Goal: Task Accomplishment & Management: Manage account settings

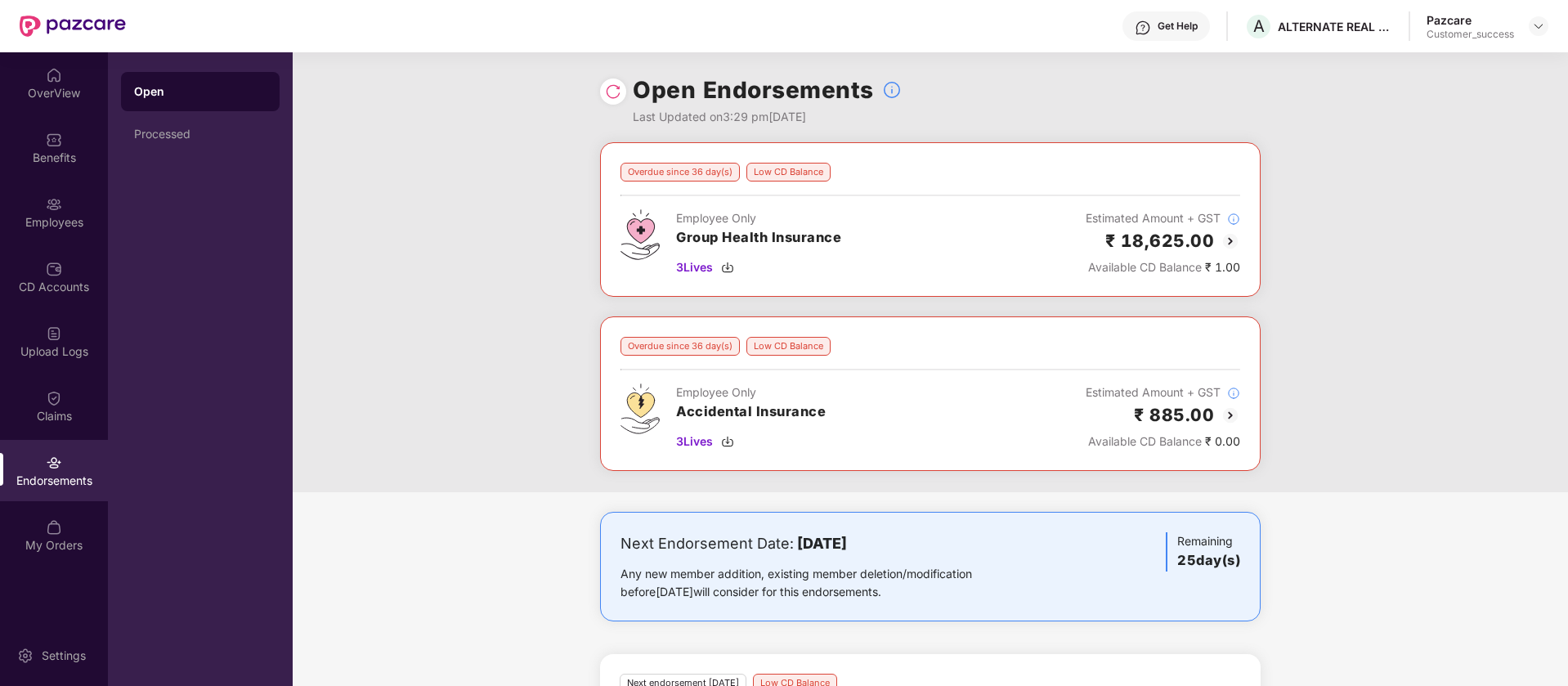
click at [1229, 242] on img at bounding box center [1230, 242] width 20 height 20
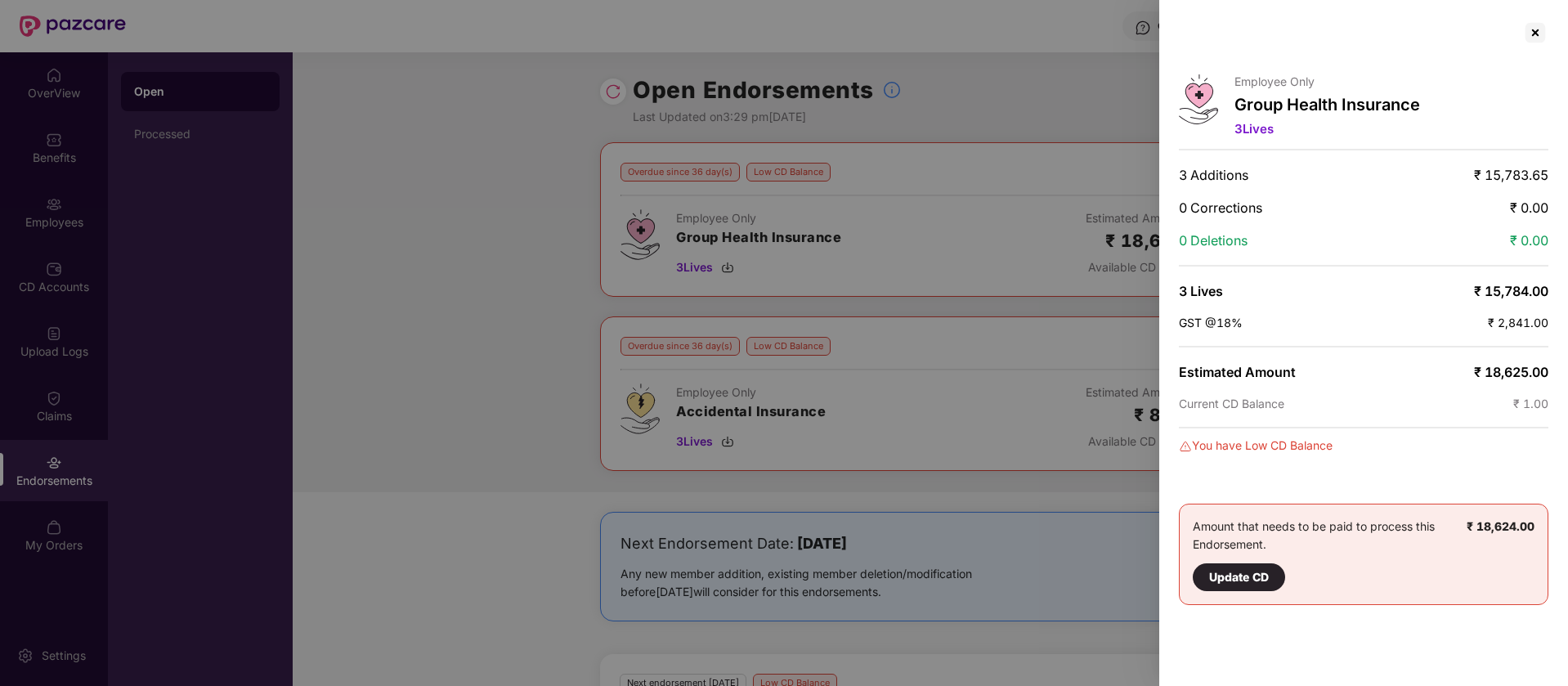
click at [1548, 31] on div at bounding box center [1535, 33] width 26 height 26
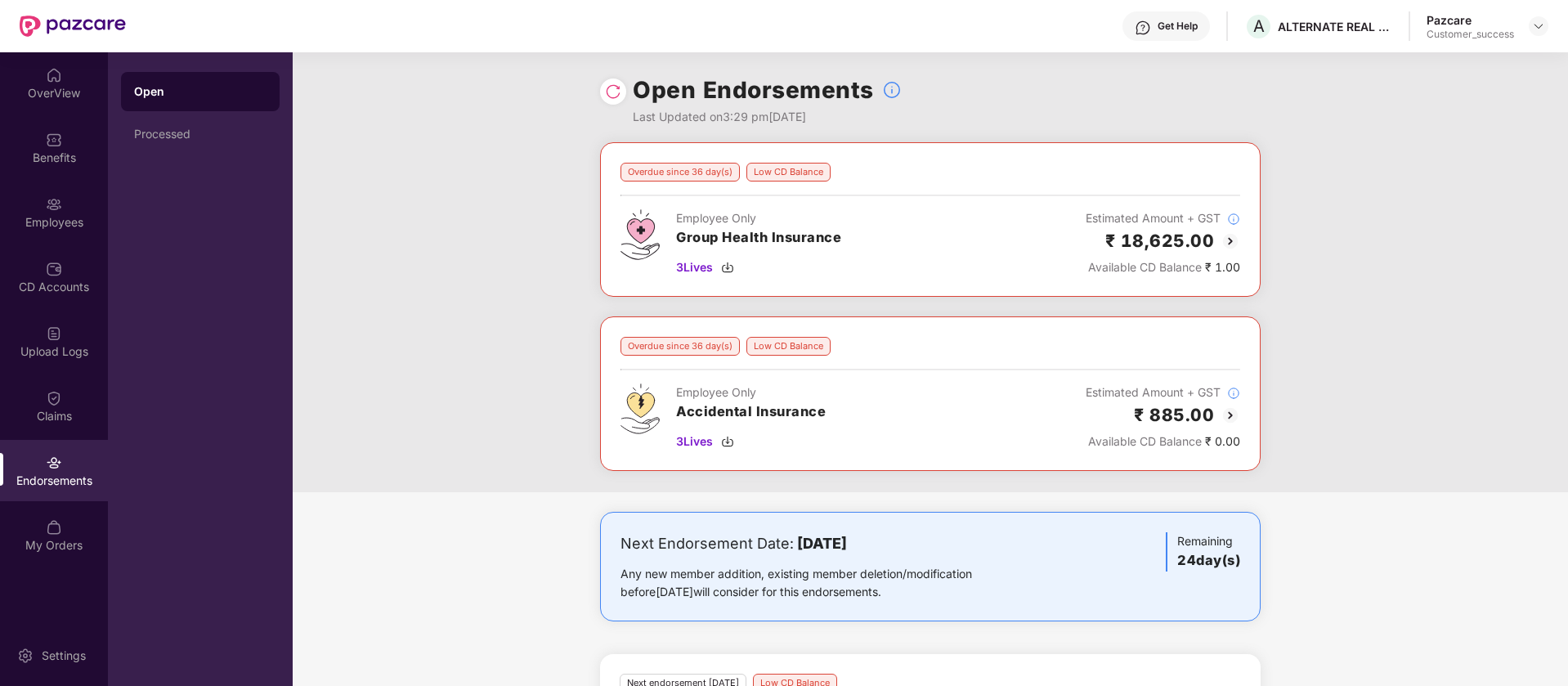
click at [1228, 414] on img at bounding box center [1230, 415] width 20 height 20
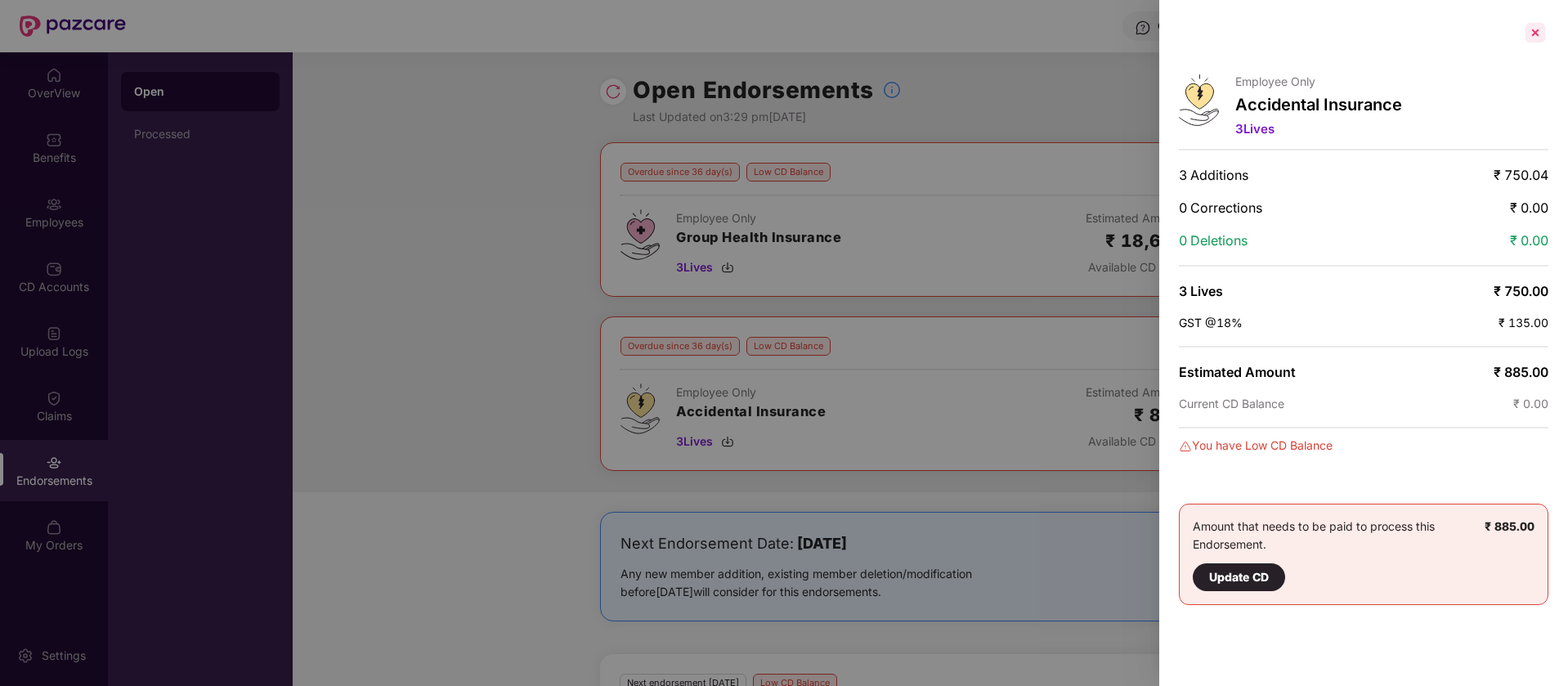
click at [1536, 30] on div at bounding box center [1535, 33] width 26 height 26
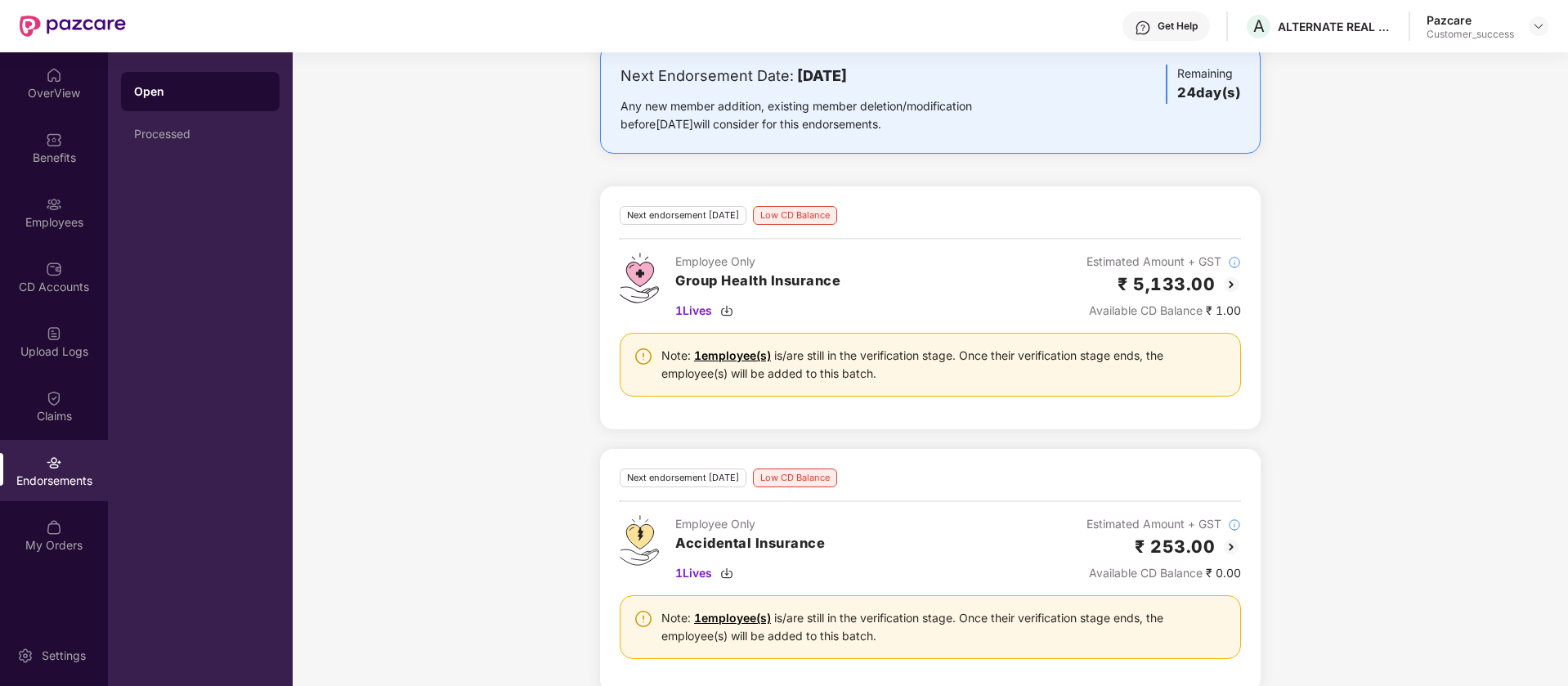
scroll to position [493, 0]
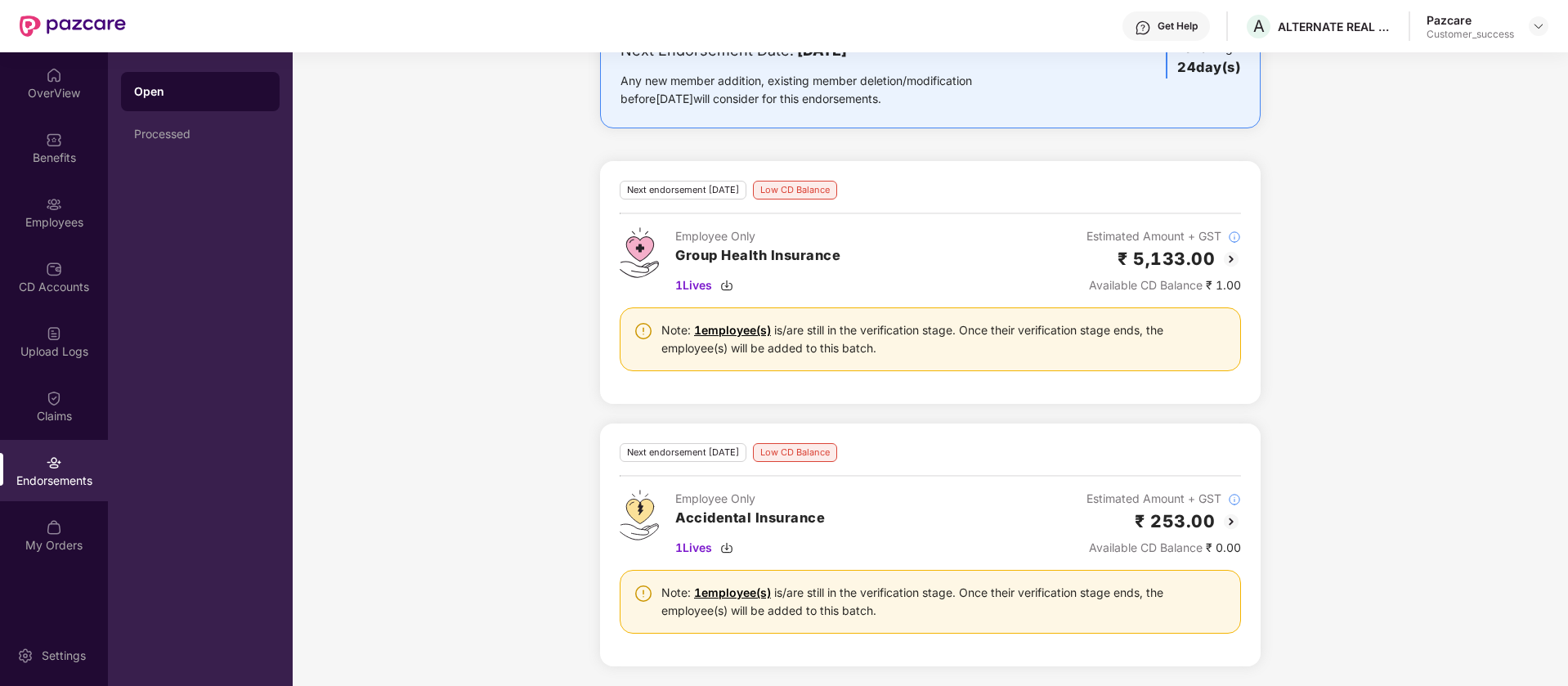
click at [1228, 262] on img at bounding box center [1231, 259] width 20 height 20
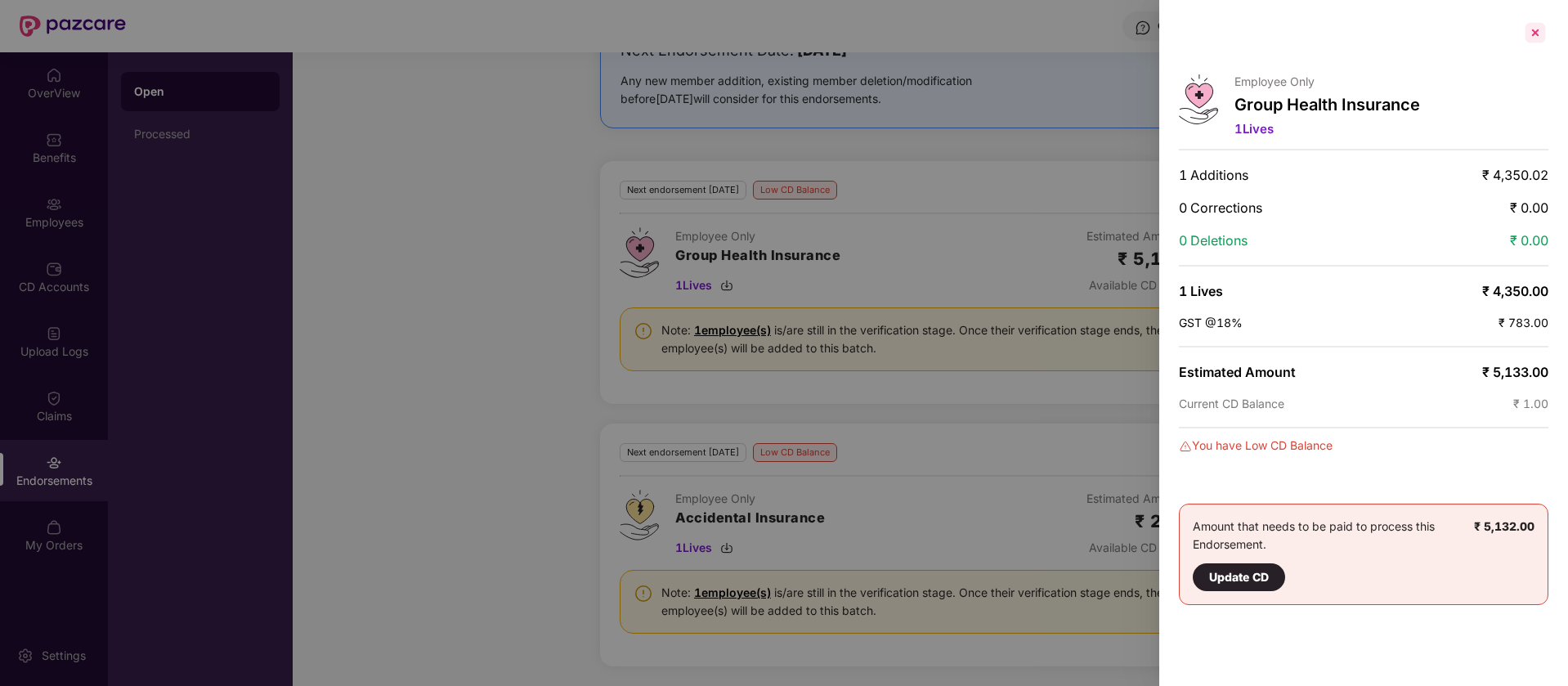
click at [1539, 28] on div at bounding box center [1535, 33] width 26 height 26
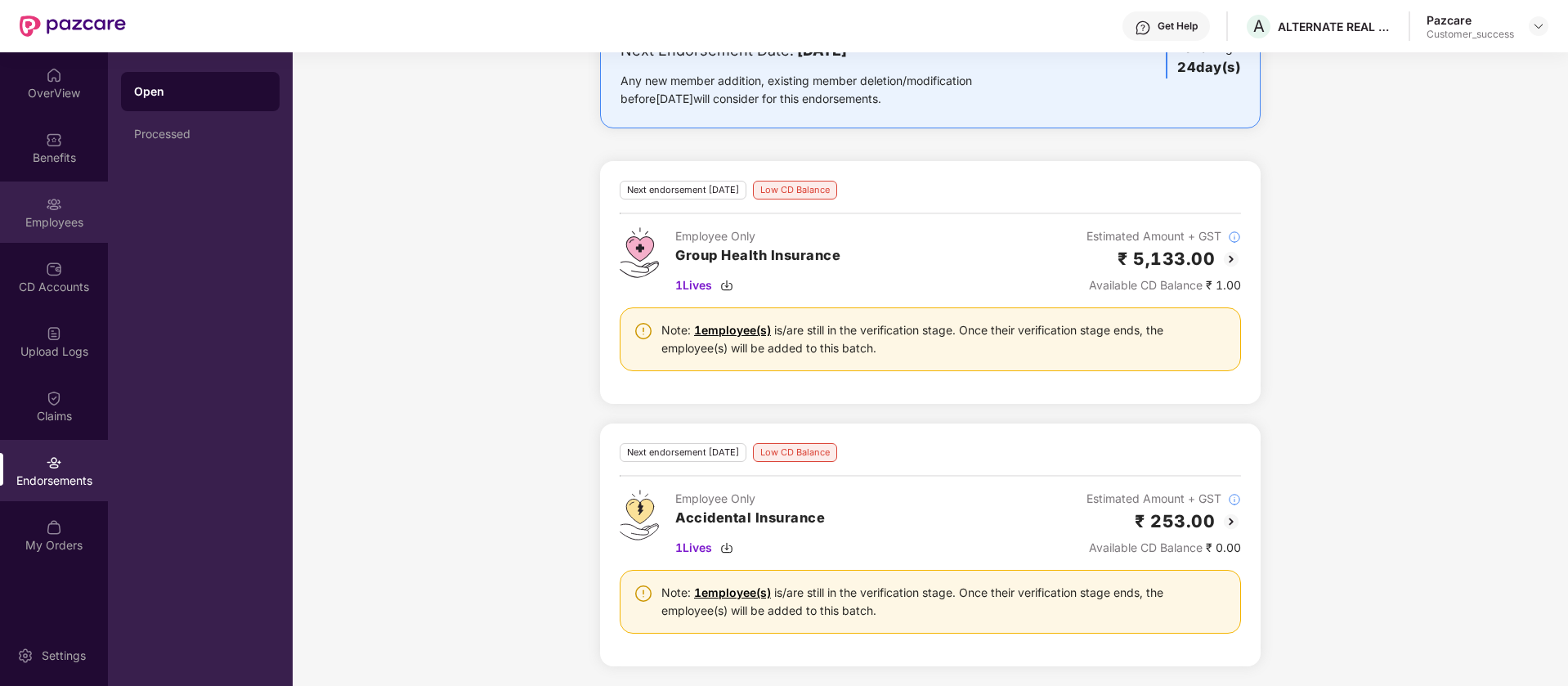
click at [89, 224] on div "Employees" at bounding box center [53, 223] width 108 height 16
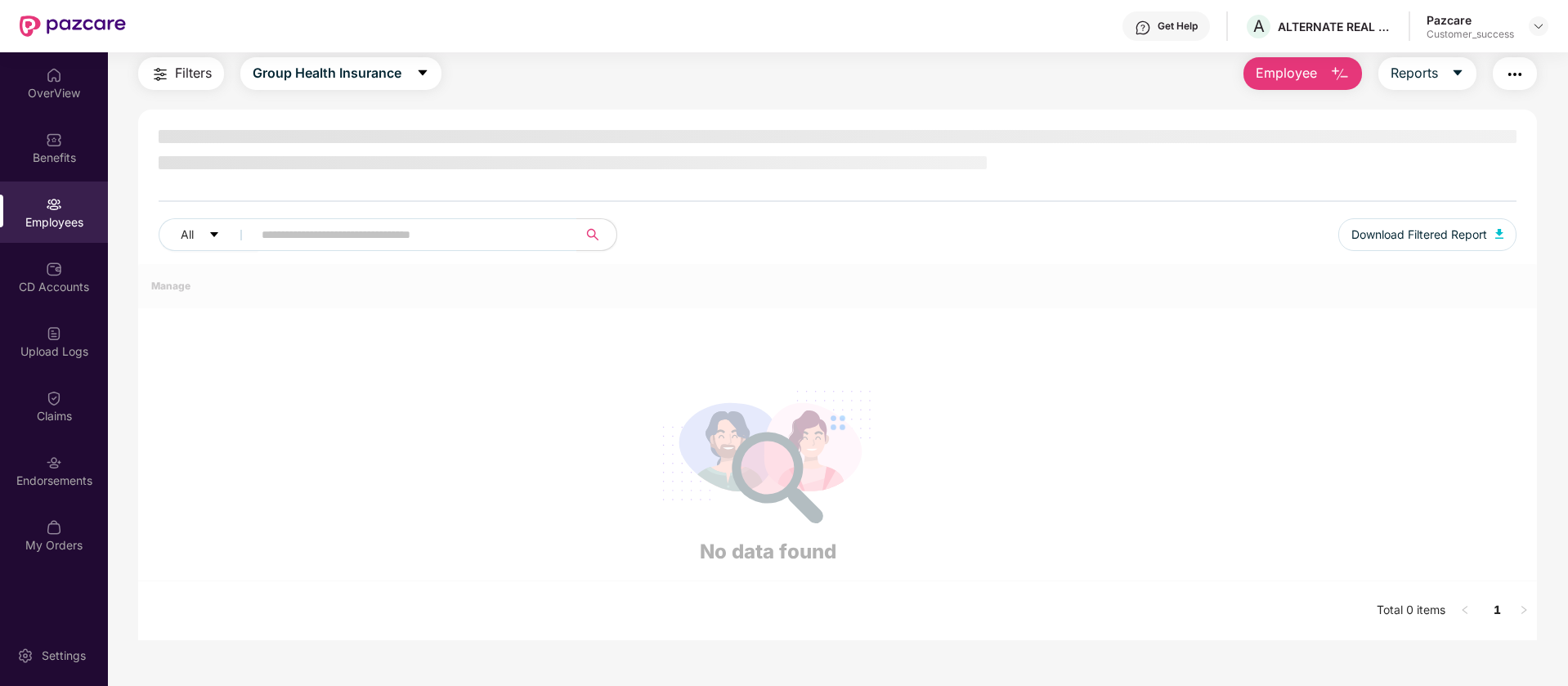
scroll to position [52, 0]
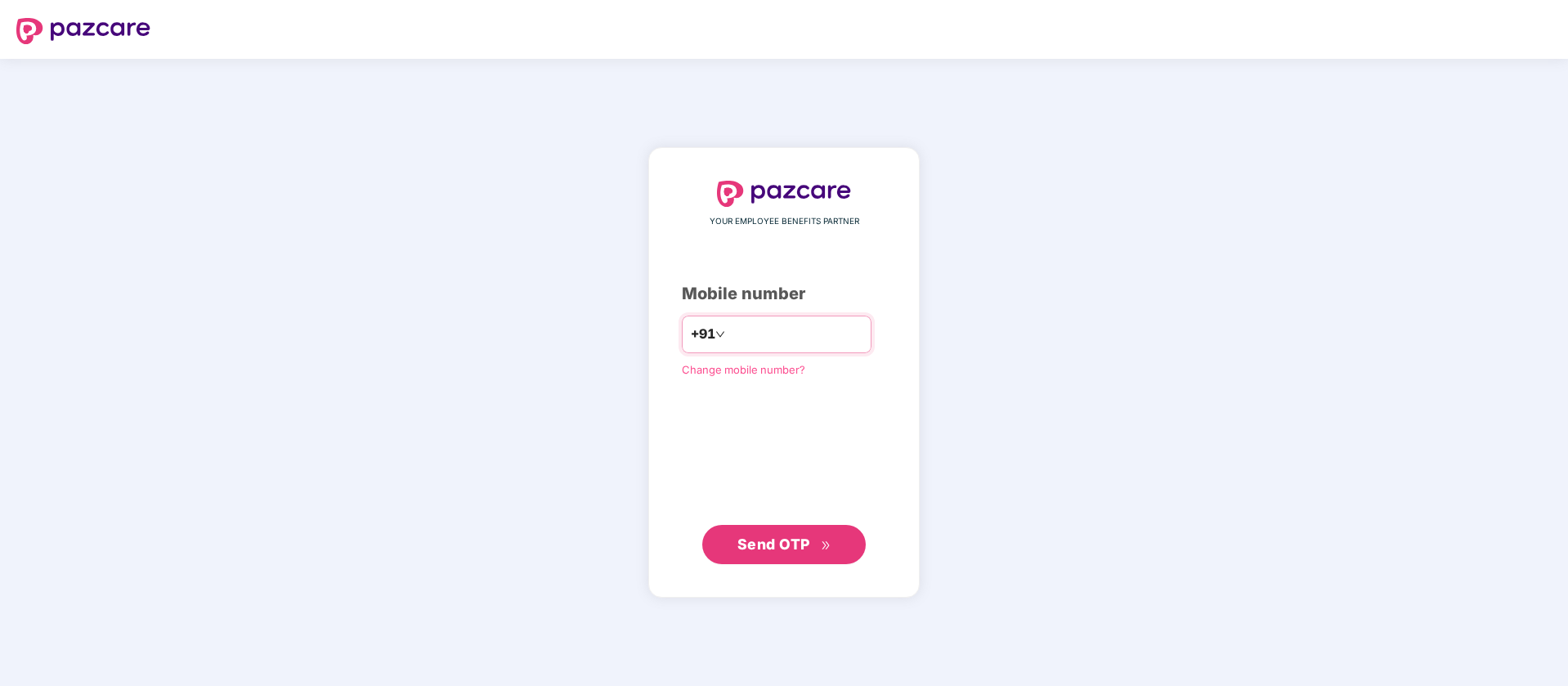
type input "**********"
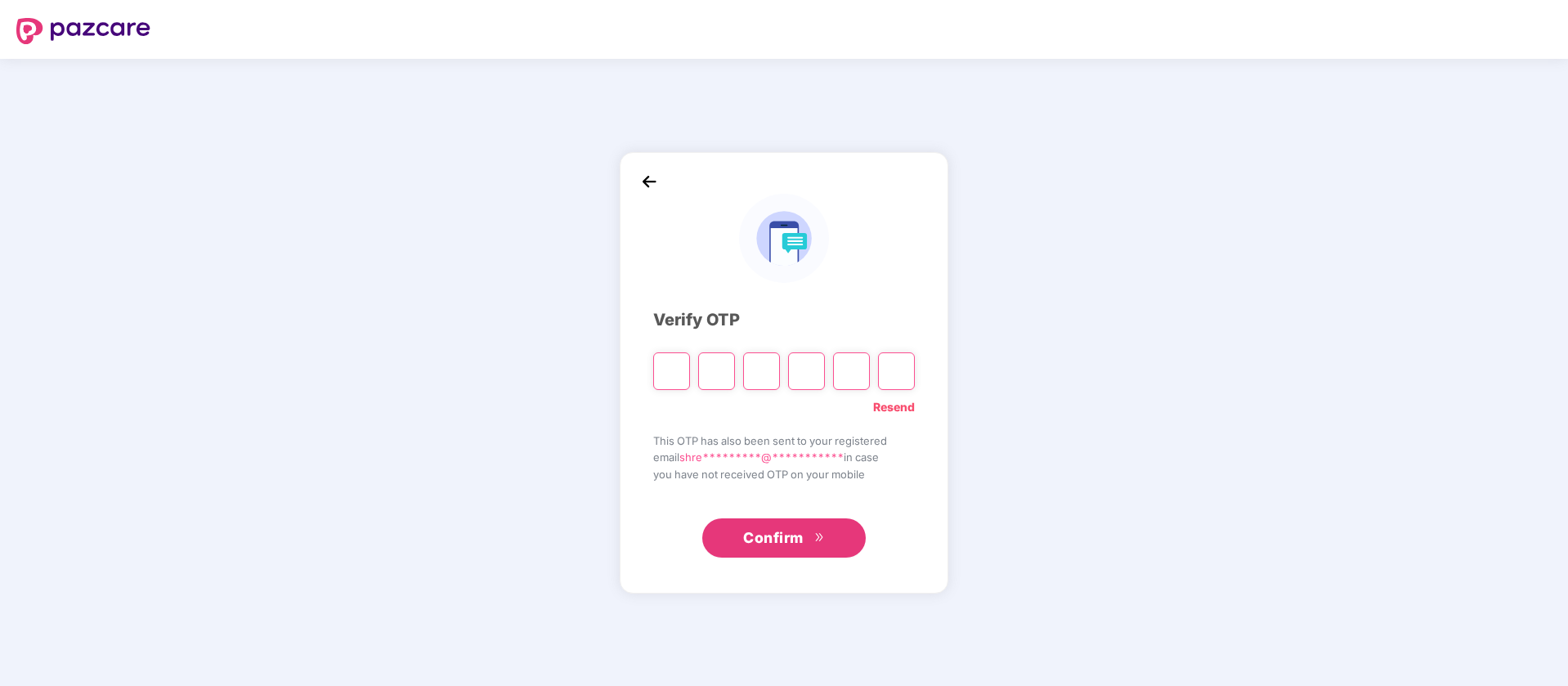
paste input "*"
type input "*"
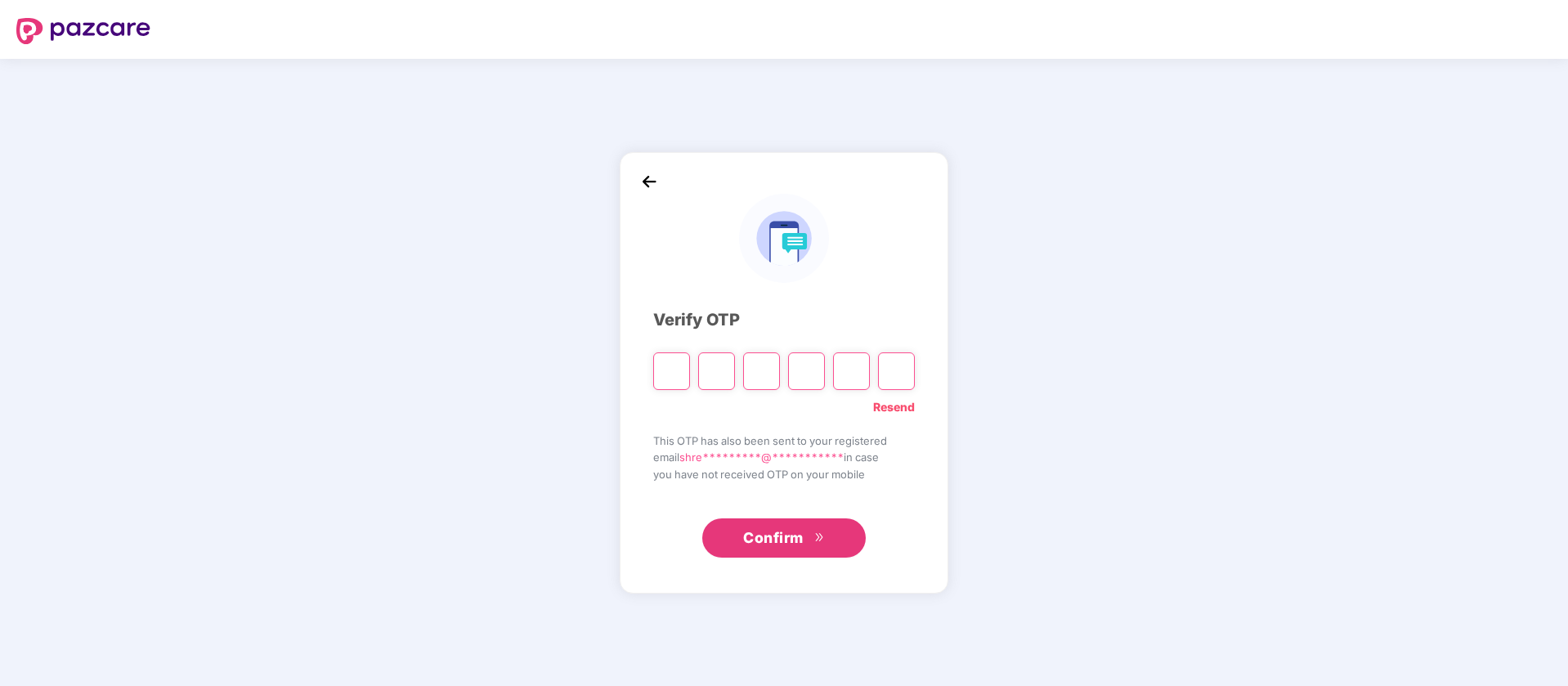
type input "*"
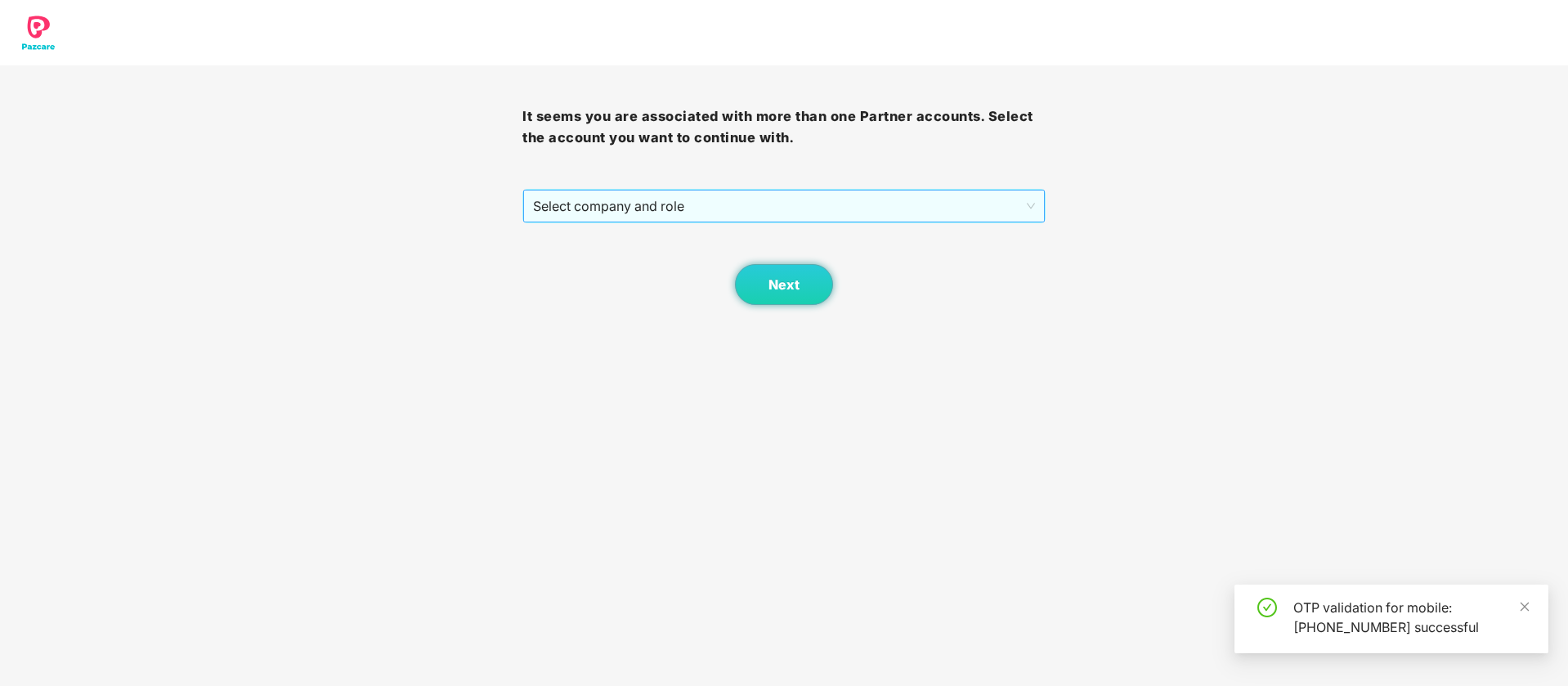
click at [644, 206] on span "Select company and role" at bounding box center [784, 205] width 502 height 31
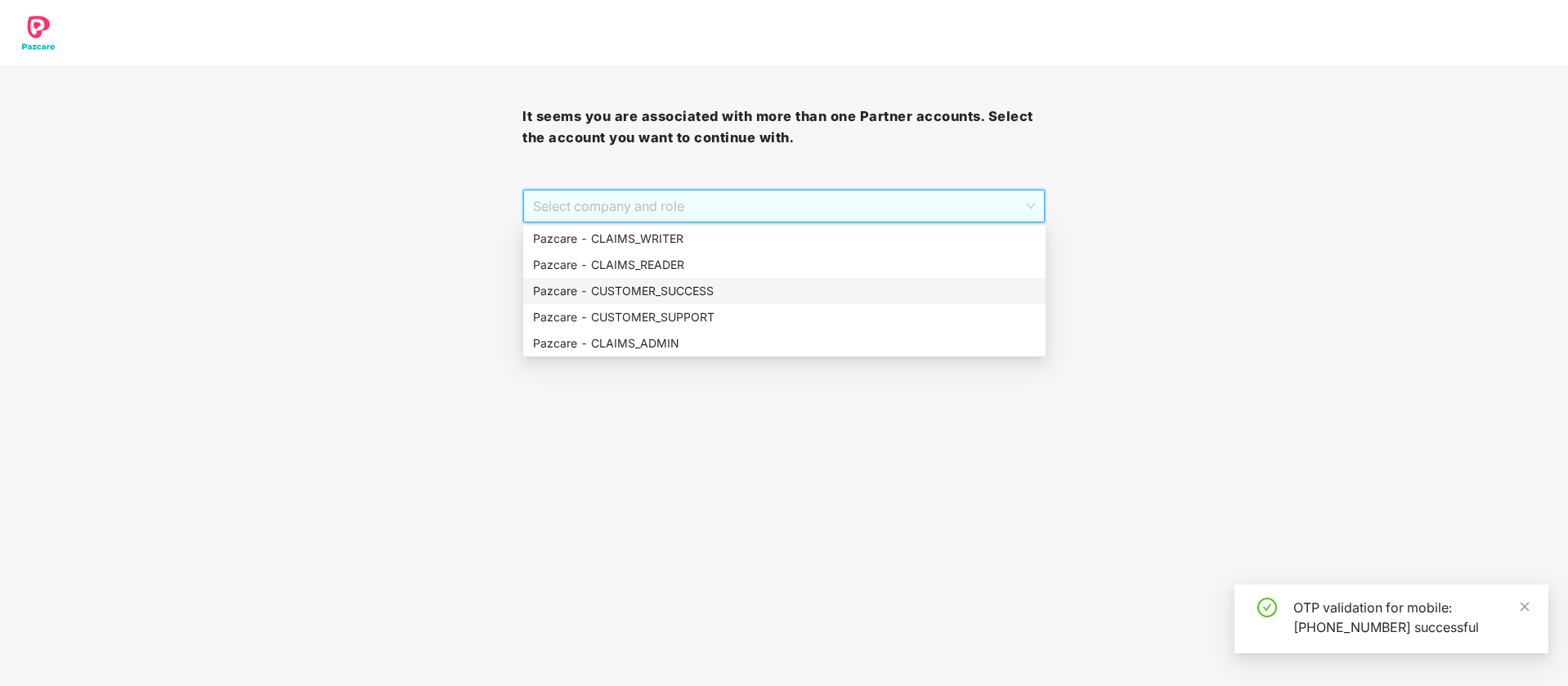
click at [662, 294] on div "Pazcare - CUSTOMER_SUCCESS" at bounding box center [784, 291] width 502 height 18
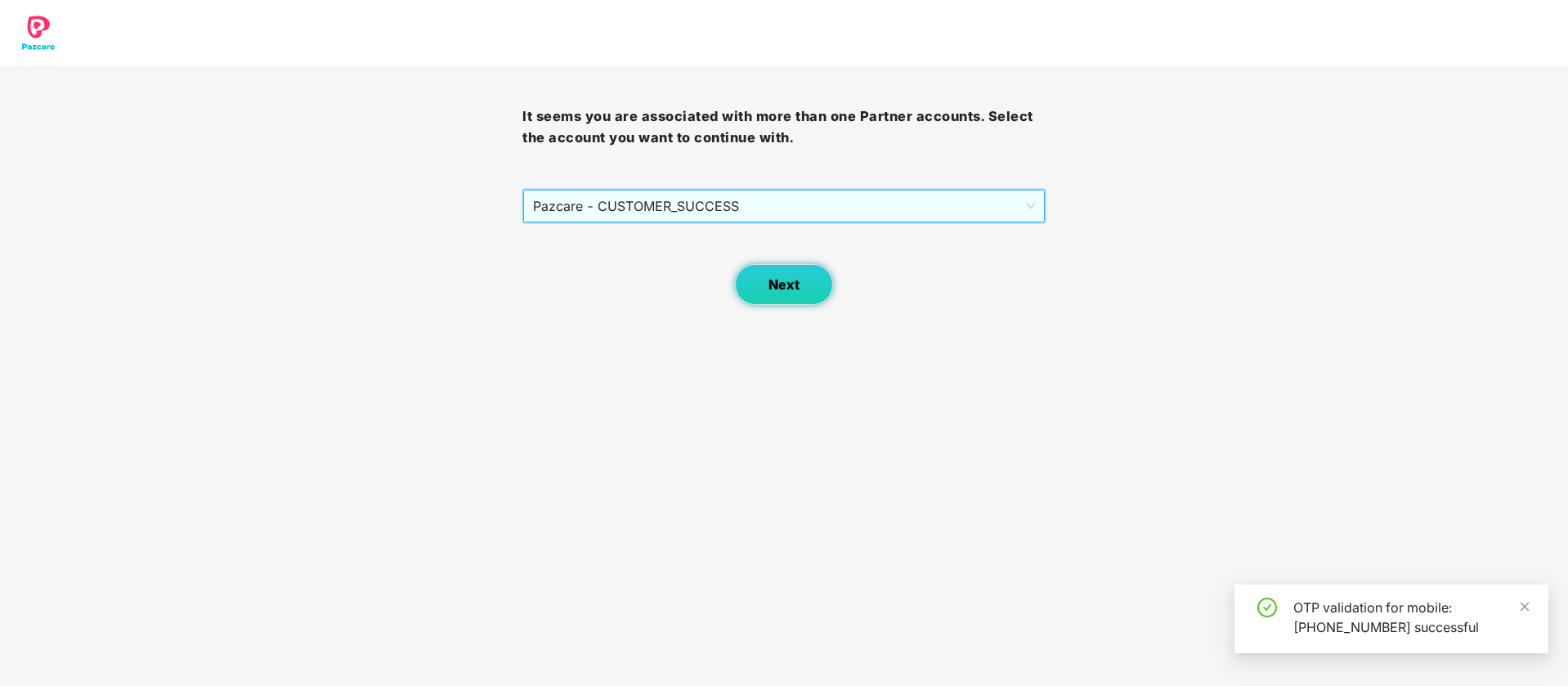
click at [768, 291] on button "Next" at bounding box center [784, 284] width 98 height 41
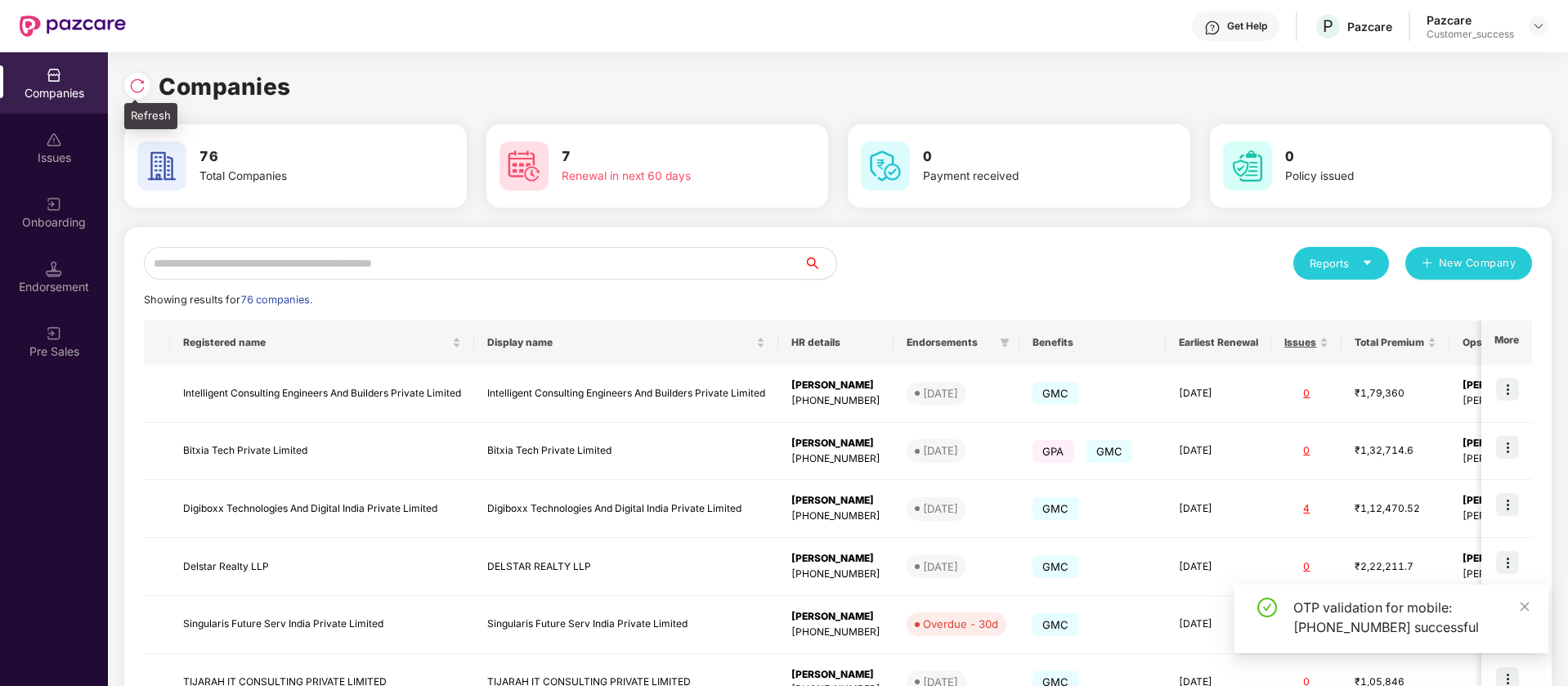
click at [137, 86] on img at bounding box center [138, 86] width 16 height 16
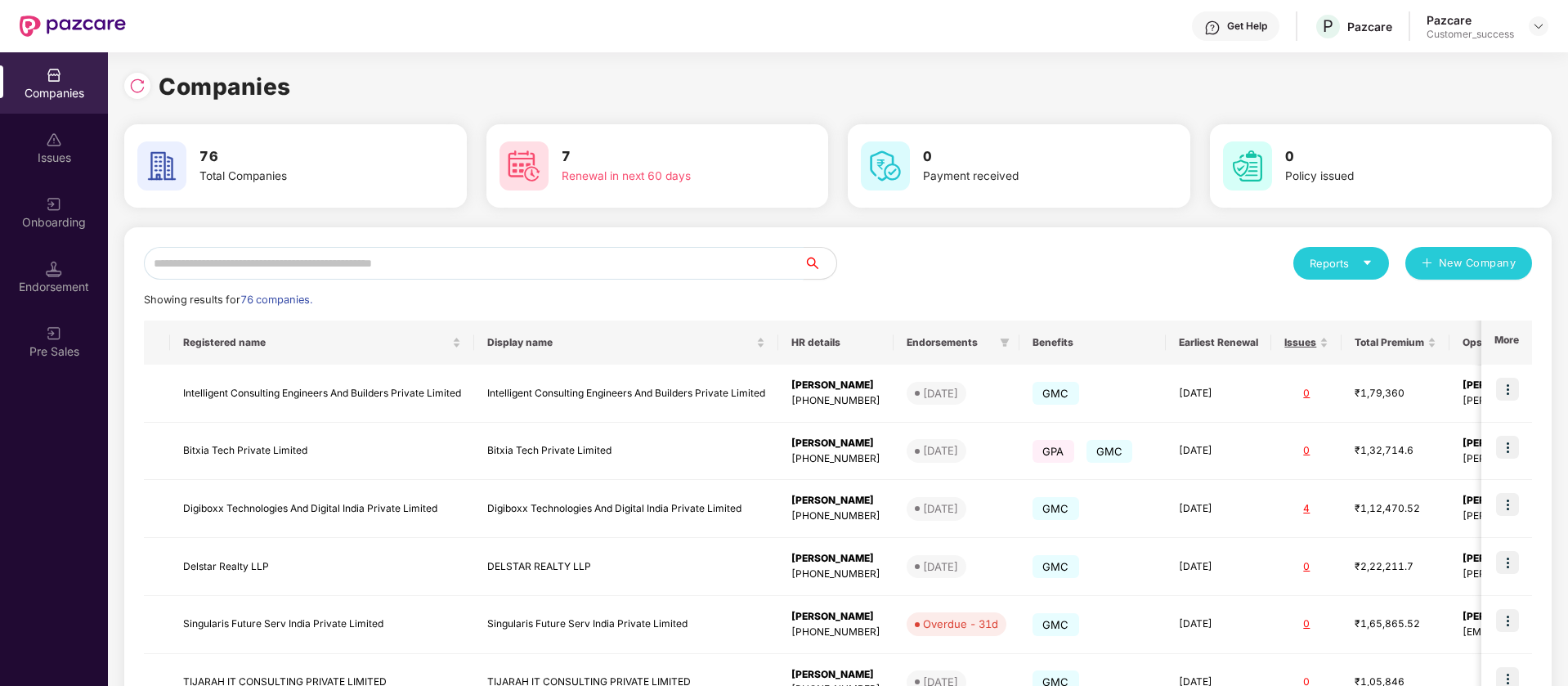
click at [420, 259] on input "text" at bounding box center [473, 263] width 660 height 33
type input "*"
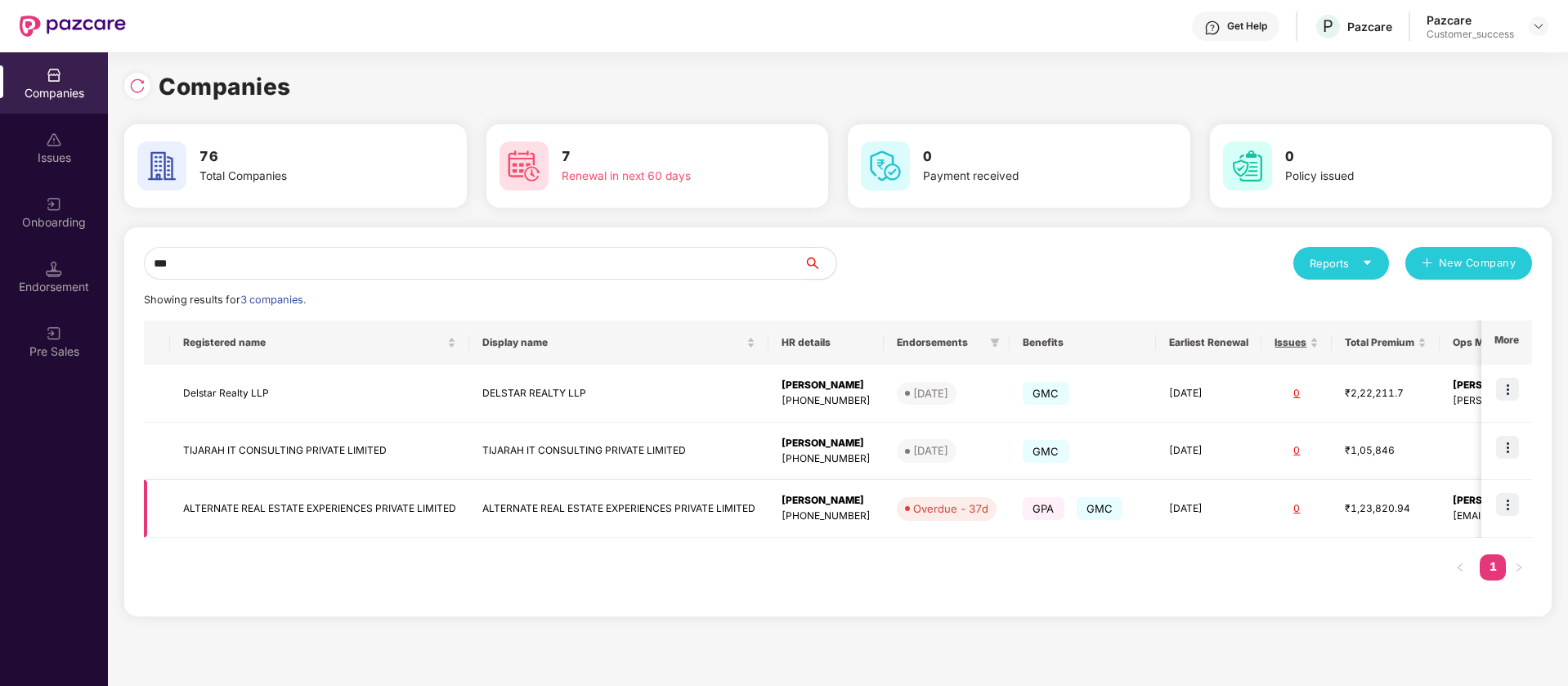
scroll to position [0, 123]
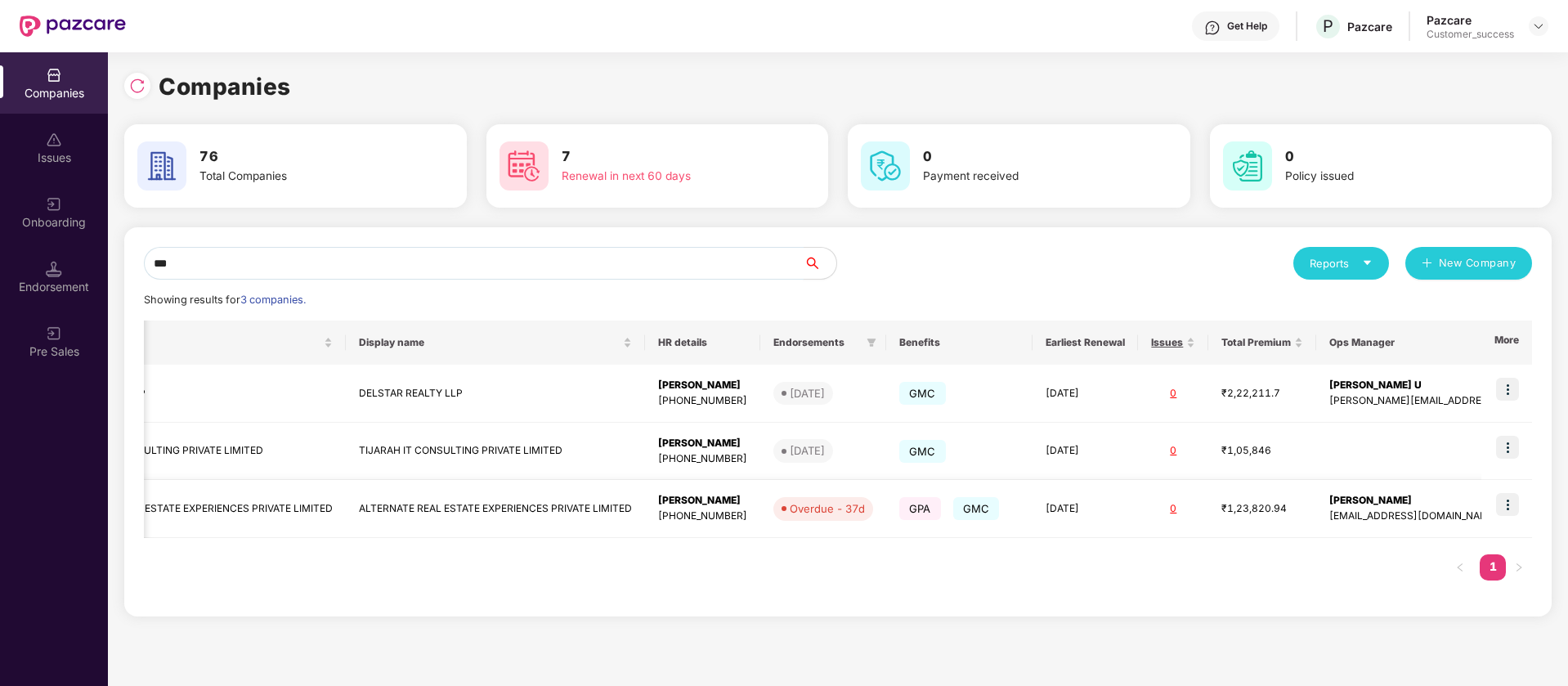
type input "***"
click at [1514, 507] on img at bounding box center [1507, 504] width 23 height 23
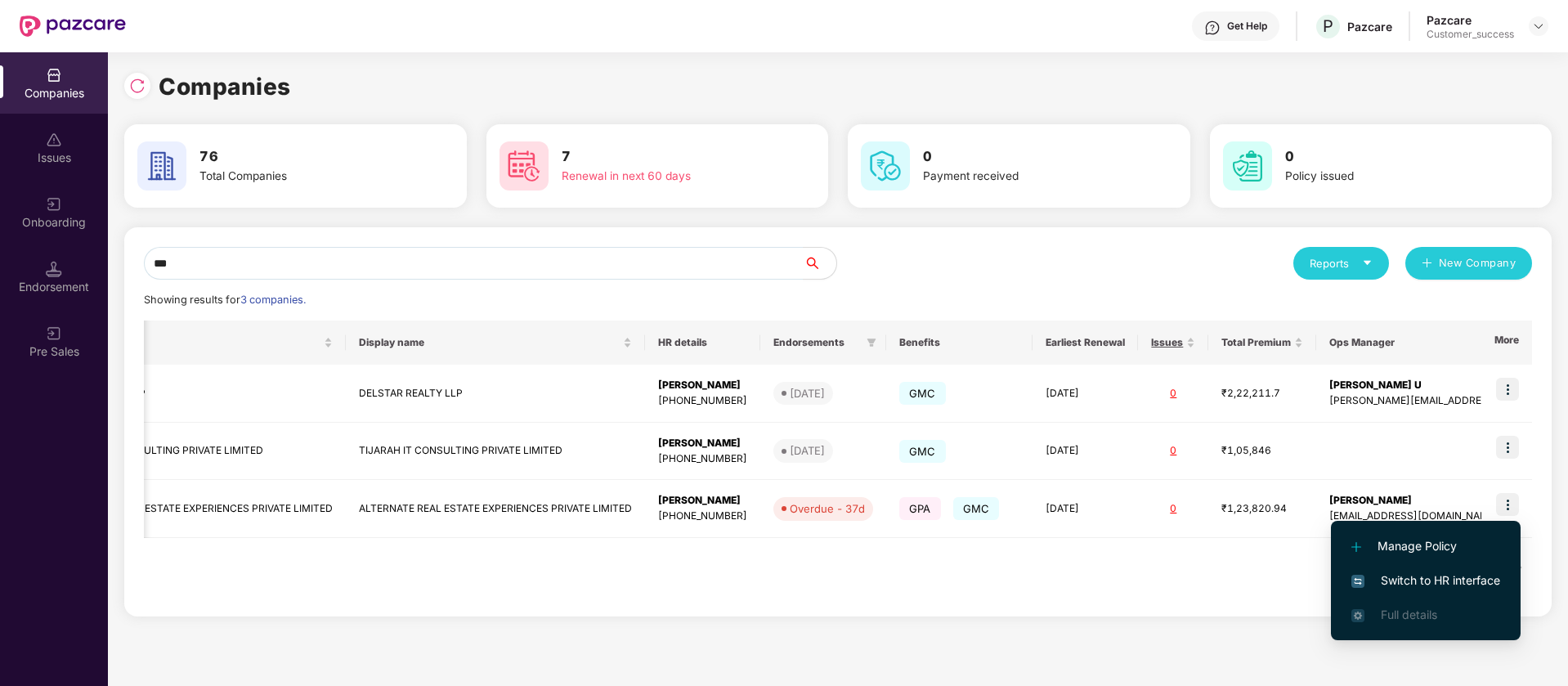
click at [1441, 576] on span "Switch to HR interface" at bounding box center [1426, 580] width 148 height 18
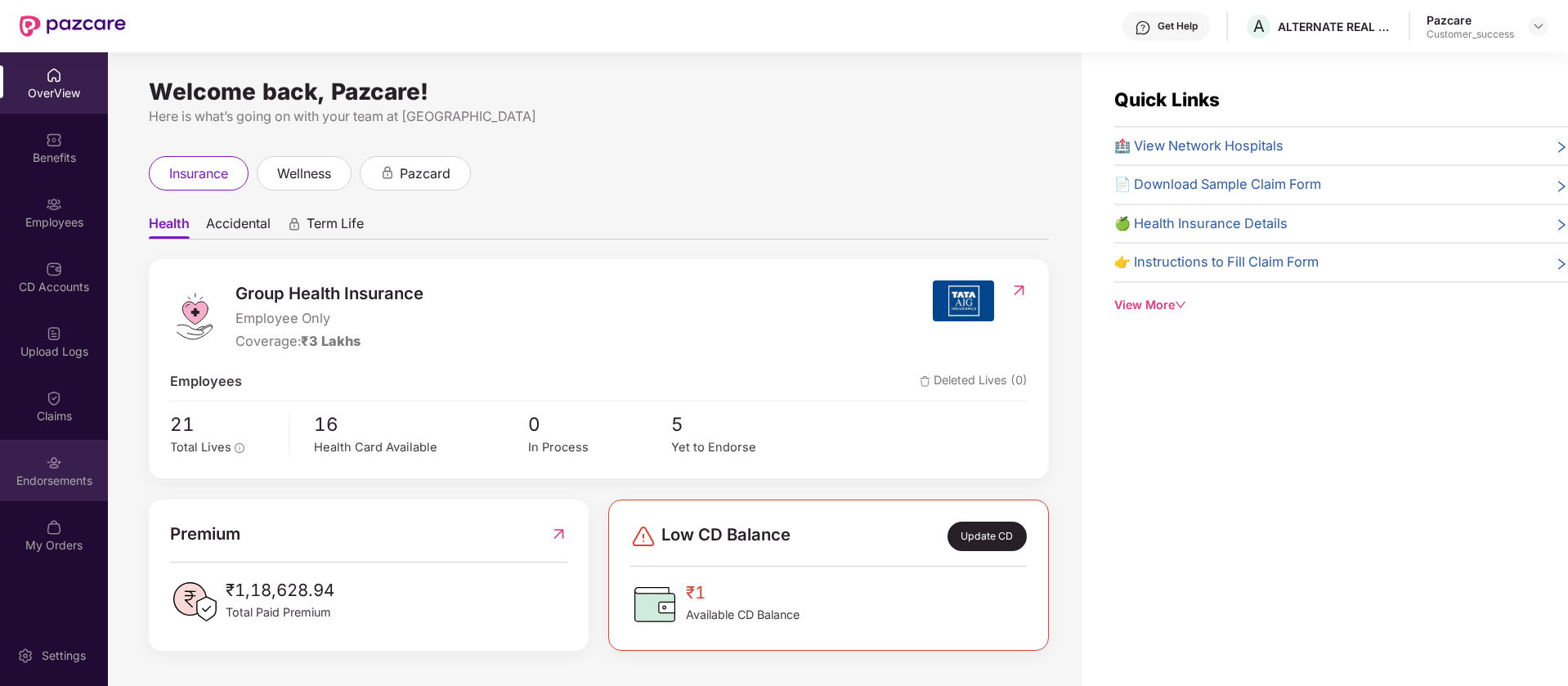
click at [86, 469] on div "Endorsements" at bounding box center [53, 471] width 108 height 62
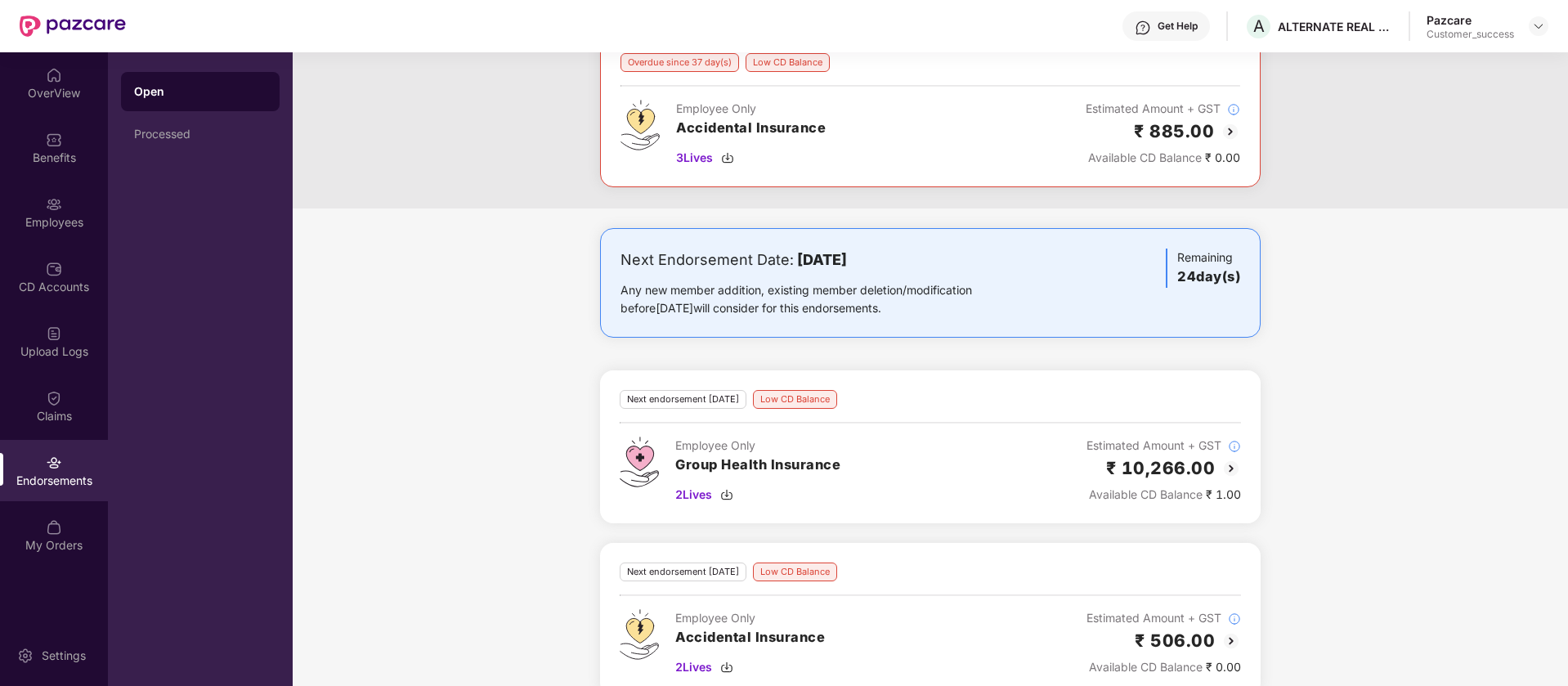
scroll to position [313, 0]
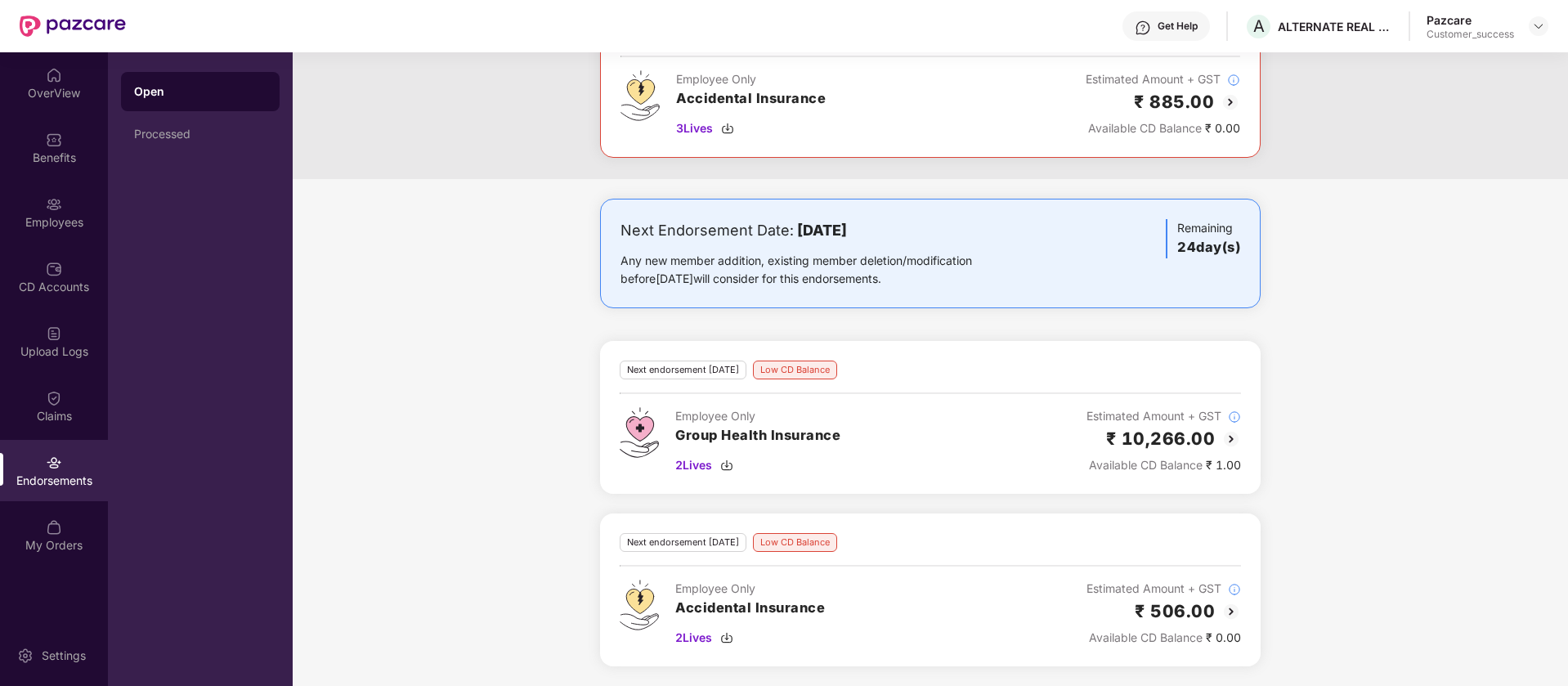
click at [1229, 442] on img at bounding box center [1231, 439] width 20 height 20
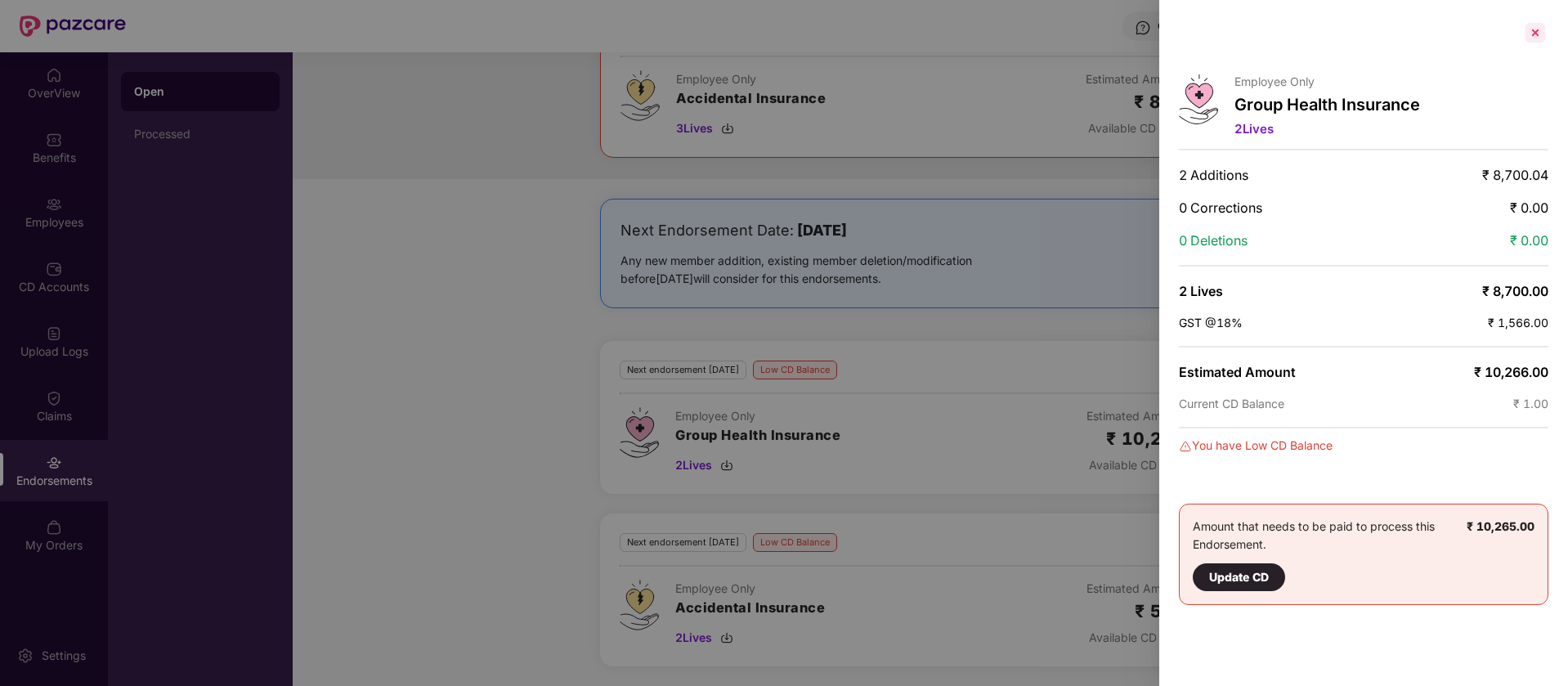
click at [1537, 30] on div at bounding box center [1535, 33] width 26 height 26
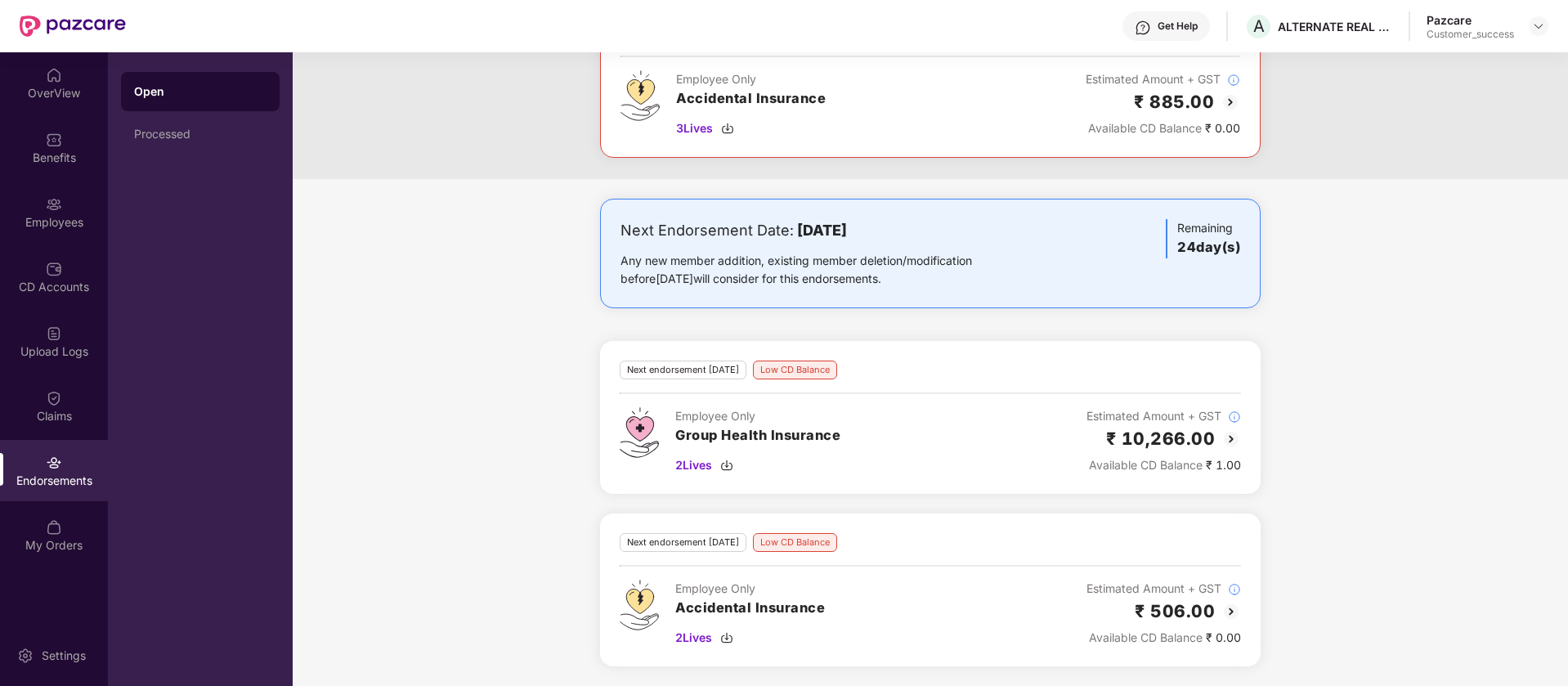
click at [1234, 606] on img at bounding box center [1231, 612] width 20 height 20
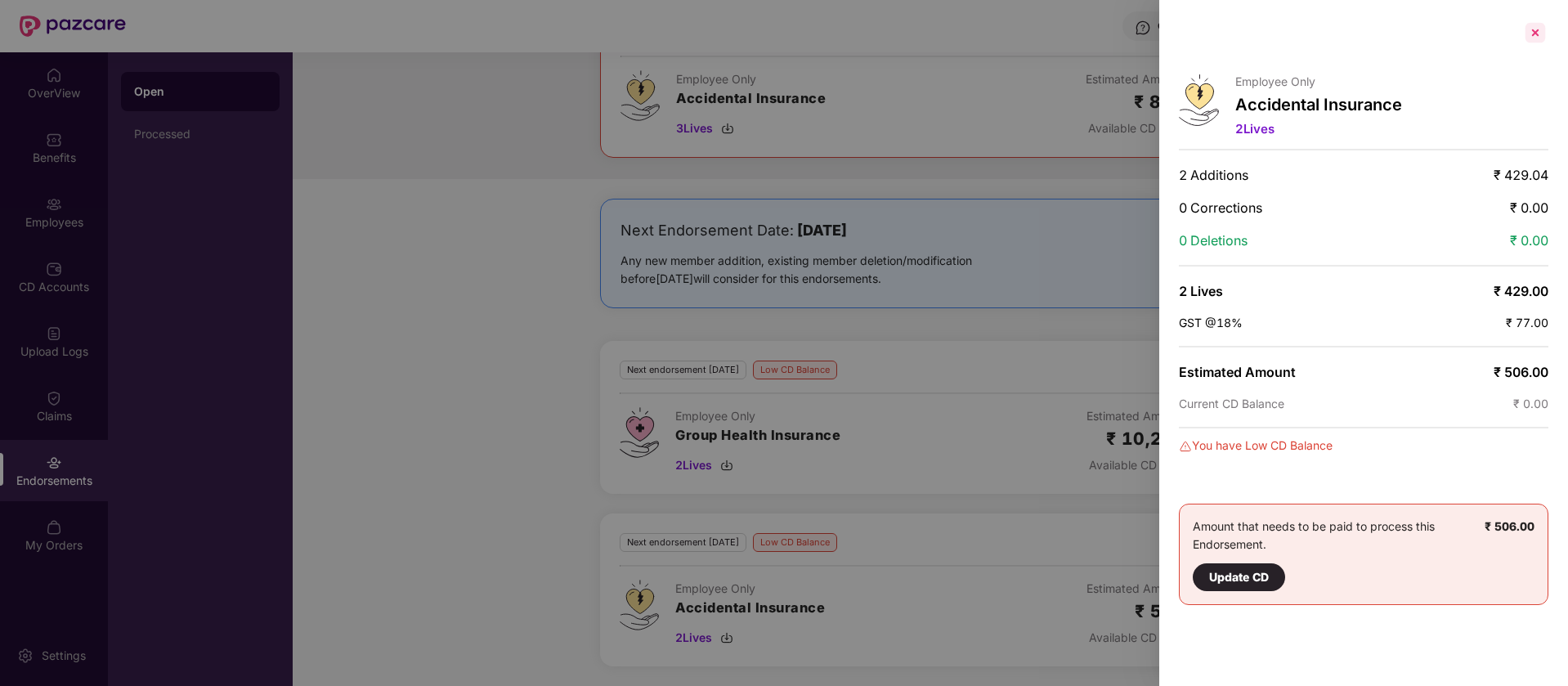
click at [1529, 38] on div at bounding box center [1535, 33] width 26 height 26
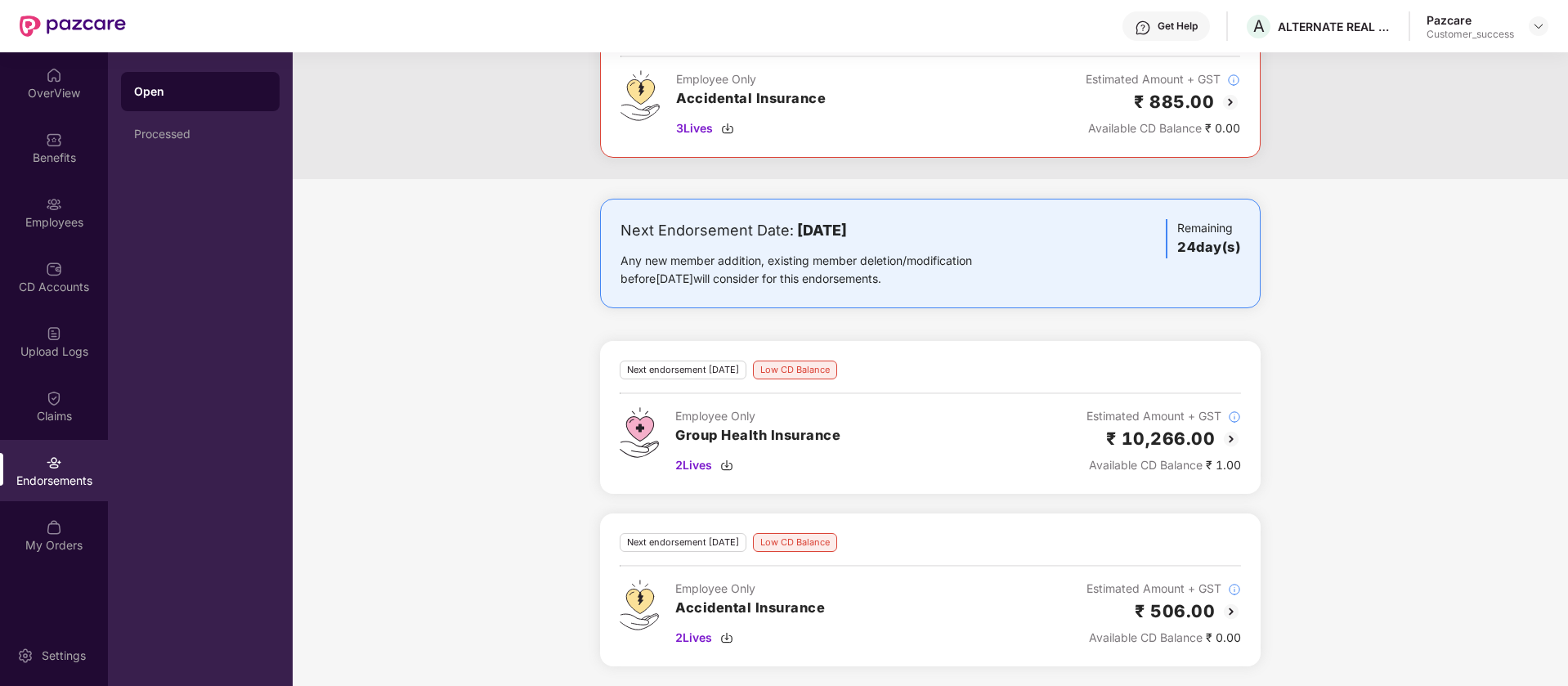
scroll to position [0, 0]
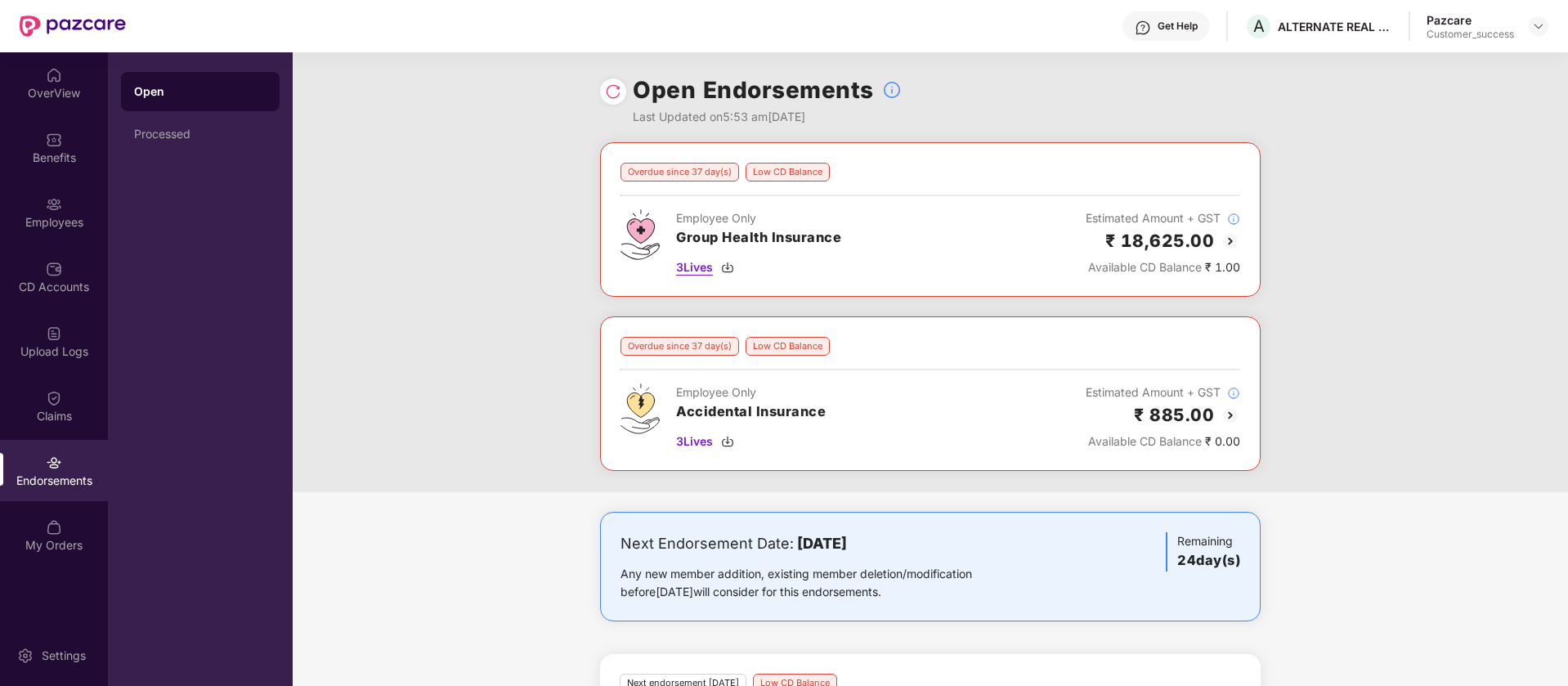
click at [731, 266] on img at bounding box center [728, 267] width 13 height 13
click at [731, 444] on img at bounding box center [728, 441] width 13 height 13
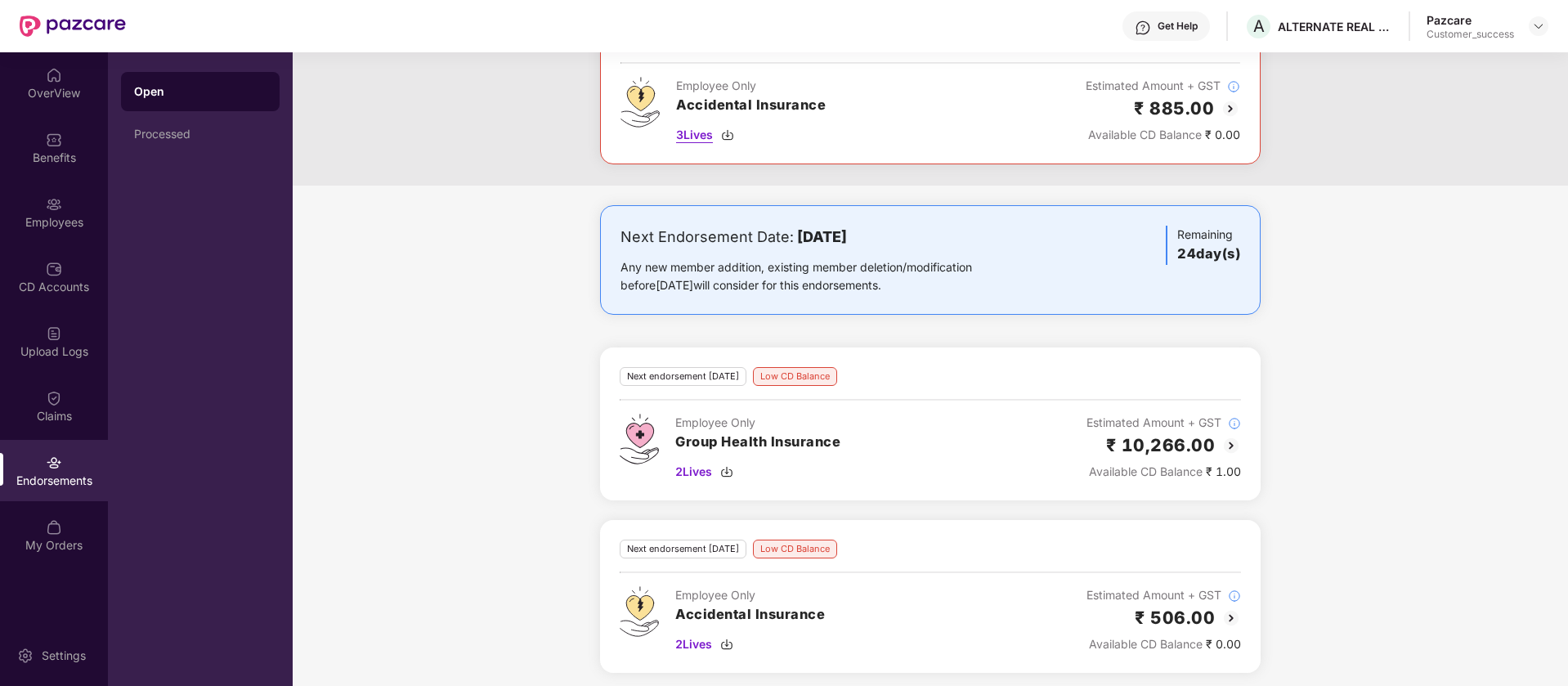
scroll to position [313, 0]
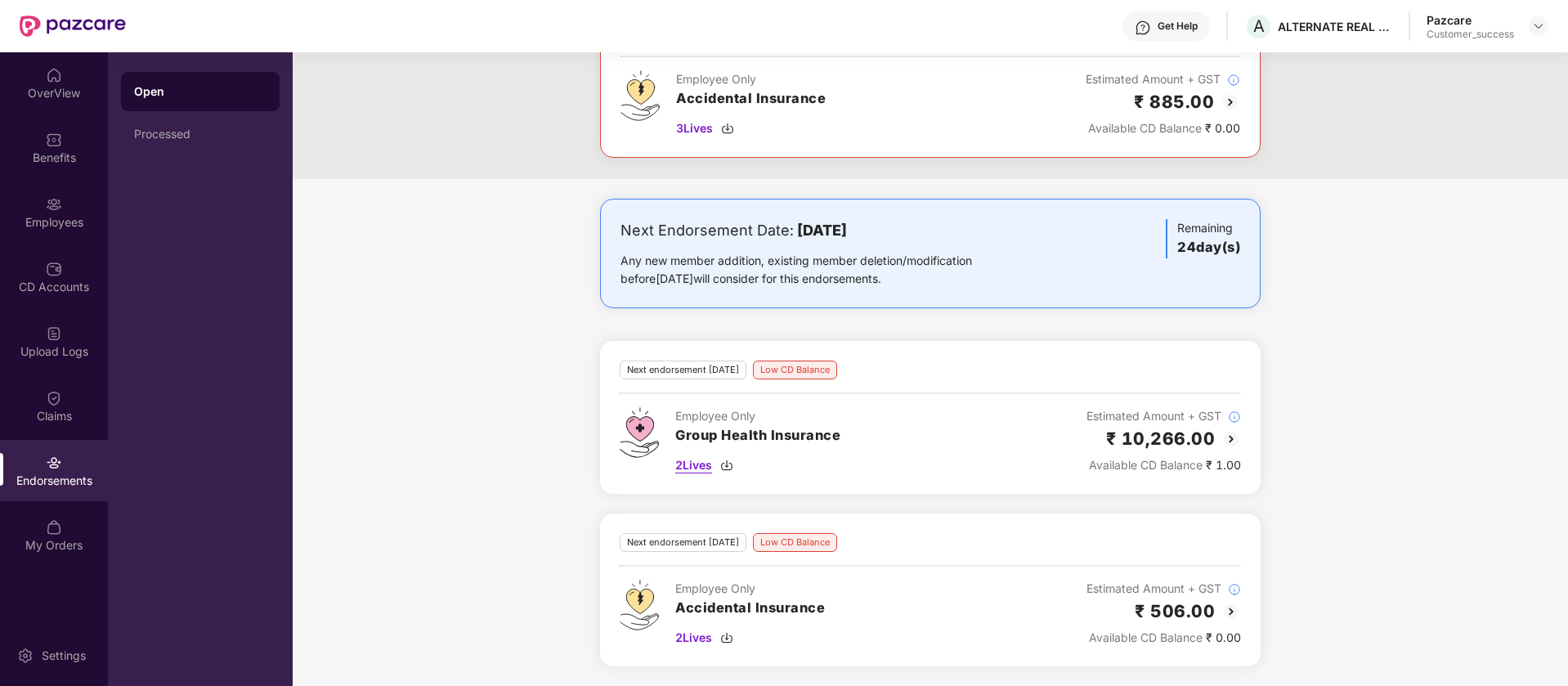
click at [731, 467] on img at bounding box center [727, 465] width 13 height 13
click at [730, 643] on img at bounding box center [727, 637] width 13 height 13
